Goal: Information Seeking & Learning: Learn about a topic

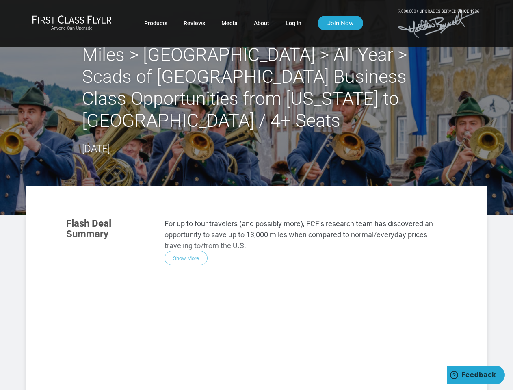
click at [256, 210] on section "Flash Deal Summary For up to four travelers (and possibly more), FCF’s research…" at bounding box center [256, 241] width 397 height 63
click at [256, 277] on div "Flash Deal Summary For up to four travelers (and possibly more), FCF’s research…" at bounding box center [256, 325] width 397 height 230
click at [186, 236] on div "Flash Deal Summary For up to four travelers (and possibly more), FCF’s research…" at bounding box center [256, 325] width 397 height 230
click at [115, 350] on div "Flash Deal Summary For up to four travelers (and possibly more), FCF’s research…" at bounding box center [256, 325] width 397 height 230
click at [182, 350] on div "Flash Deal Summary For up to four travelers (and possibly more), FCF’s research…" at bounding box center [256, 325] width 397 height 230
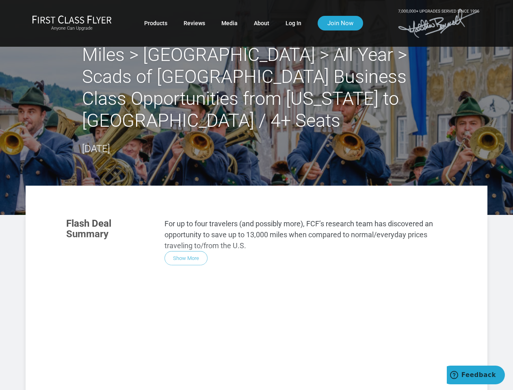
click at [249, 350] on div "Flash Deal Summary For up to four travelers (and possibly more), FCF’s research…" at bounding box center [256, 325] width 397 height 230
click at [182, 382] on div "Flash Deal Summary For up to four travelers (and possibly more), FCF’s research…" at bounding box center [256, 325] width 397 height 230
click at [388, 367] on div "Flash Deal Summary For up to four travelers (and possibly more), FCF’s research…" at bounding box center [256, 325] width 397 height 230
click at [476, 375] on span "Feedback" at bounding box center [479, 374] width 35 height 7
